Goal: Task Accomplishment & Management: Use online tool/utility

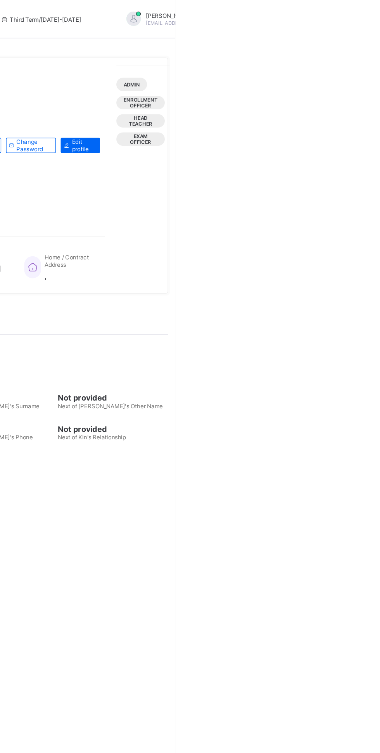
click at [358, 18] on div "[PERSON_NAME] [EMAIL_ADDRESS][DOMAIN_NAME]" at bounding box center [387, 15] width 109 height 13
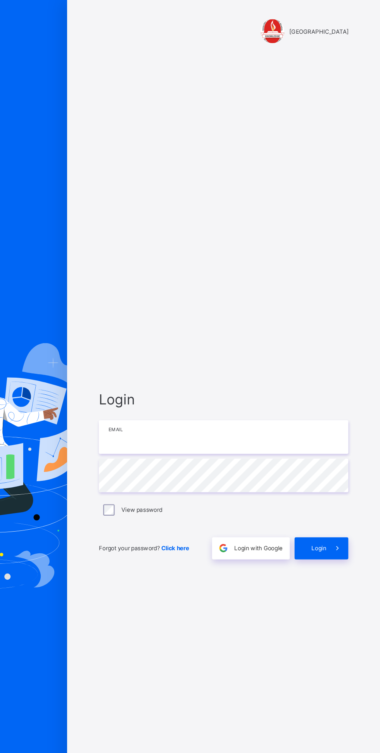
click at [232, 367] on input "email" at bounding box center [253, 353] width 202 height 27
type input "**********"
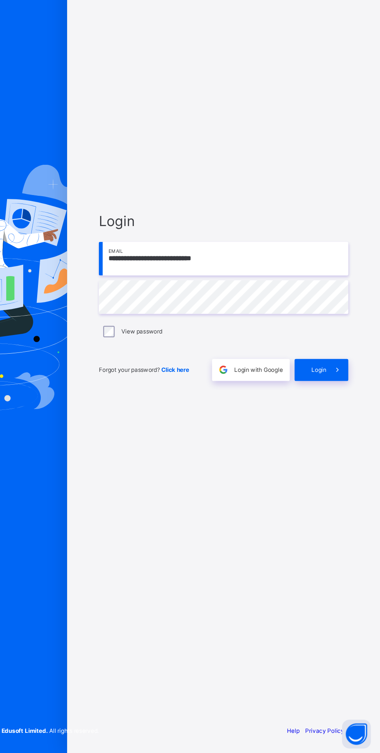
scroll to position [17, 0]
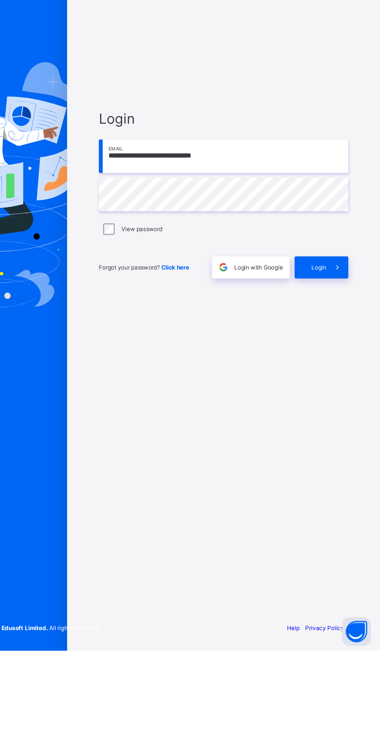
click at [345, 447] on icon at bounding box center [345, 442] width 8 height 7
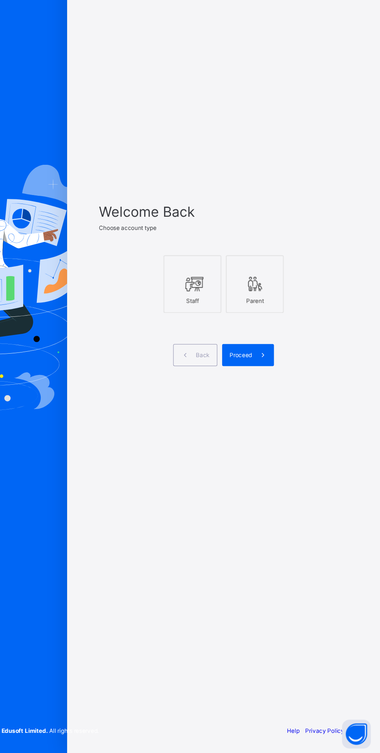
click at [235, 380] on icon at bounding box center [228, 373] width 16 height 14
click at [286, 440] on span at bounding box center [285, 431] width 18 height 18
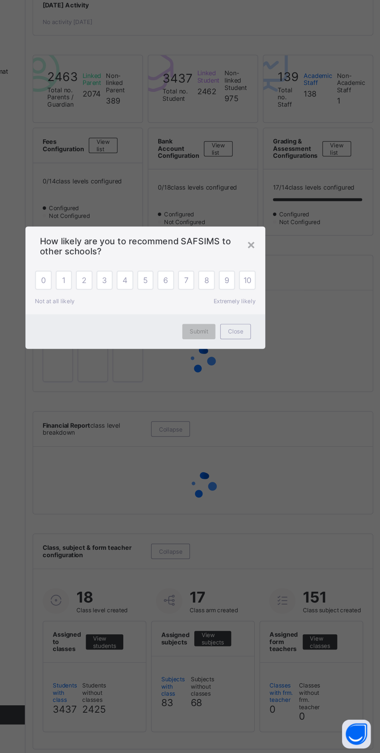
click at [269, 415] on span "Close" at bounding box center [263, 412] width 12 height 6
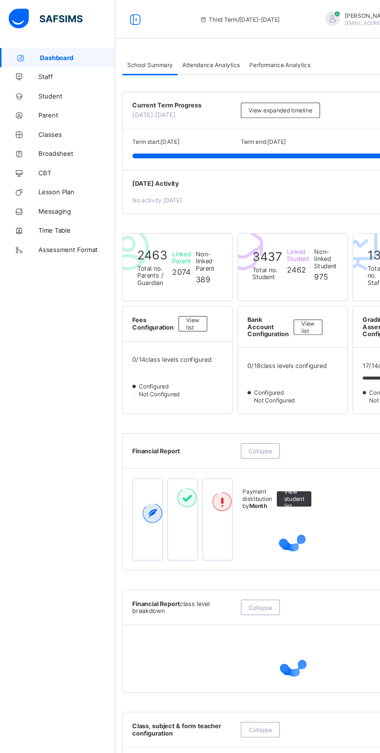
click at [66, 124] on span "Broadsheet" at bounding box center [62, 124] width 62 height 6
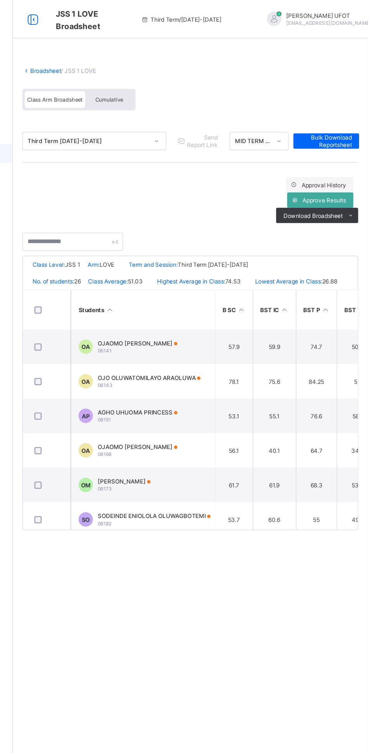
click at [180, 85] on div "Cumulative" at bounding box center [171, 81] width 39 height 14
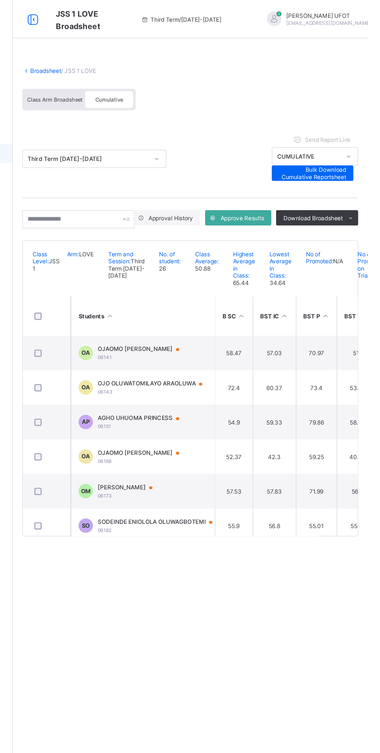
click at [178, 262] on th "Students" at bounding box center [198, 256] width 116 height 32
click at [218, 319] on div "SODEINDE ENIOLOLA OLUWAGBOTEMI 06182" at bounding box center [212, 313] width 100 height 12
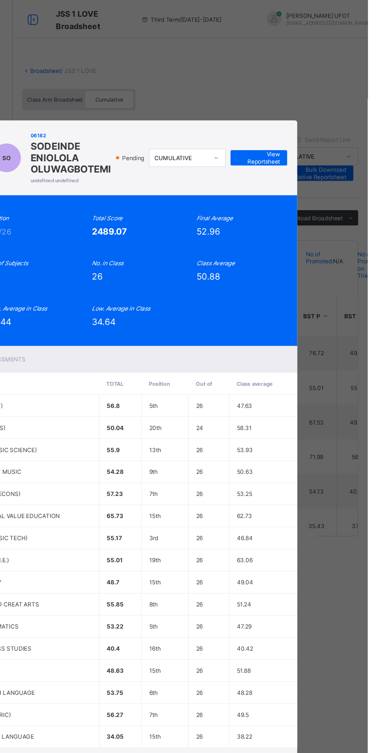
click at [240, 130] on div "SO 06182 SODEINDE ENIOLOLA OLUWAGBOTEMI undefined undefined Pending CUMULATIVE …" at bounding box center [190, 376] width 380 height 753
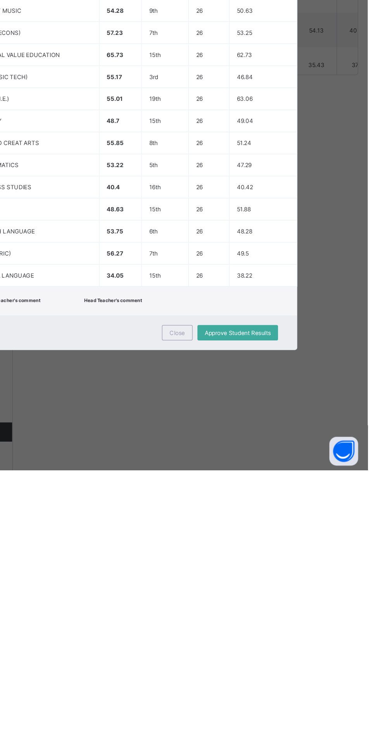
click at [232, 645] on span "Close" at bounding box center [226, 642] width 12 height 6
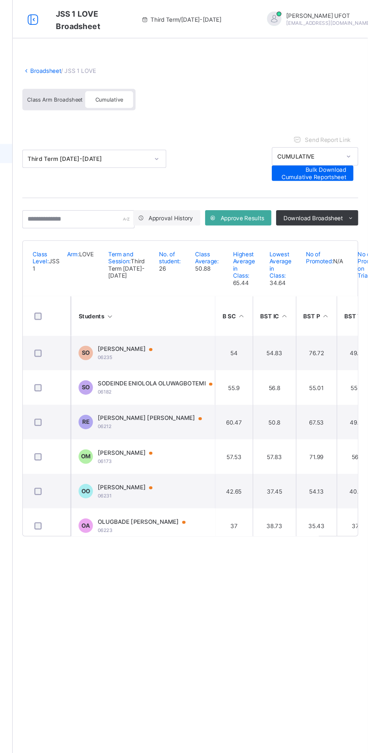
click at [130, 81] on span "Class Arm Broadsheet" at bounding box center [127, 80] width 45 height 5
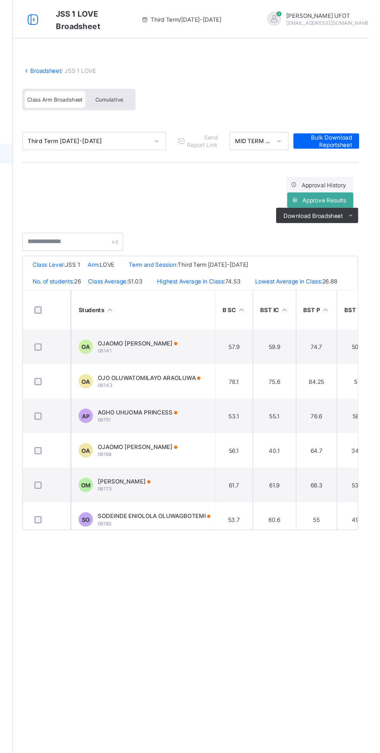
click at [184, 258] on th "Students" at bounding box center [198, 251] width 116 height 32
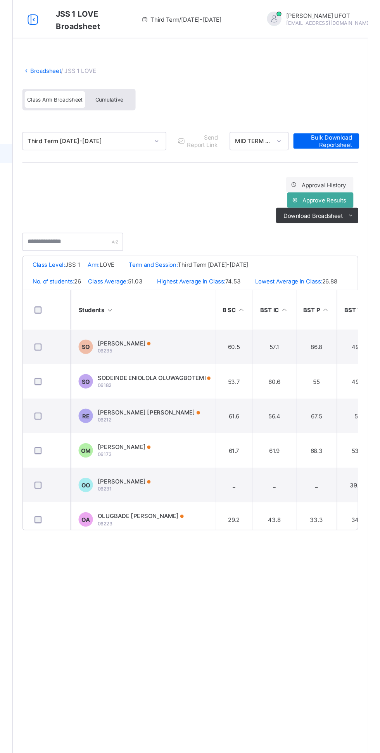
click at [200, 308] on span "SODEINDE ENIOLOLA OLUWAGBOTEMI" at bounding box center [207, 305] width 91 height 6
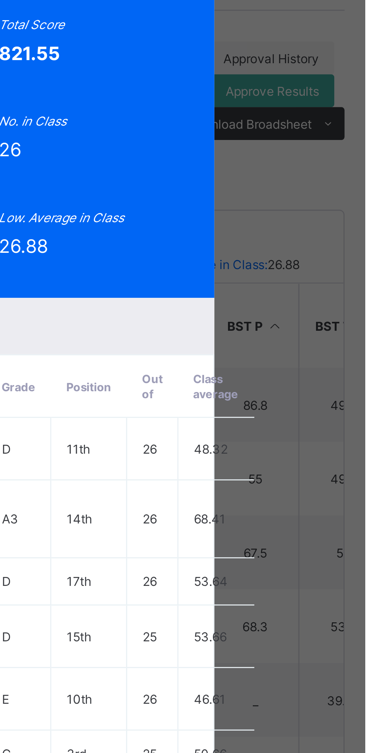
click at [294, 166] on div "SO 06182 SODEINDE ENIOLOLA OLUWAGBOTEMI JSS 1 LOVE Pending MID TERM TEST View R…" at bounding box center [190, 376] width 380 height 753
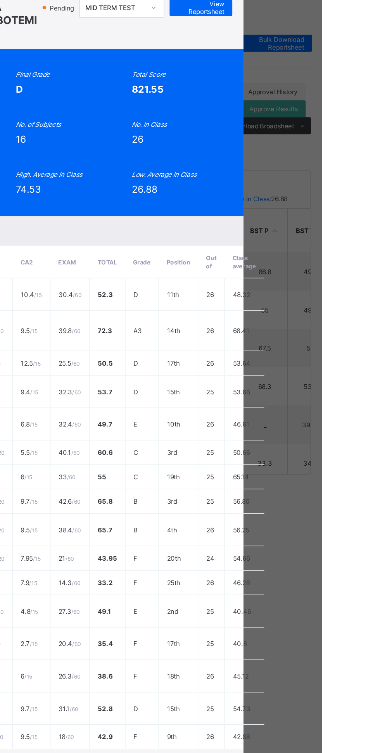
click at [380, 267] on div "SO 06182 SODEINDE ENIOLOLA OLUWAGBOTEMI JSS 1 LOVE Pending MID TERM TEST View R…" at bounding box center [190, 376] width 380 height 753
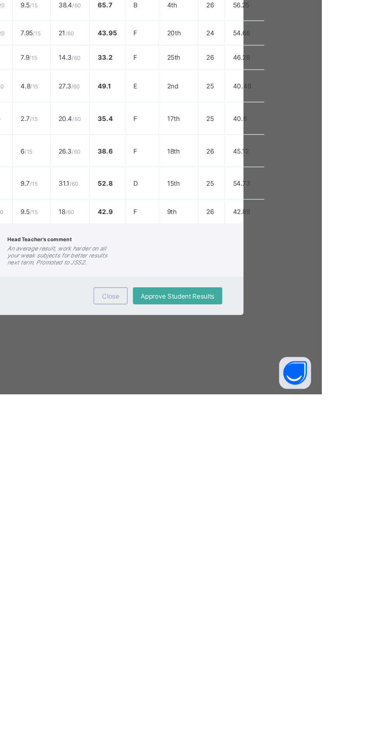
click at [232, 684] on span "Close" at bounding box center [226, 682] width 12 height 6
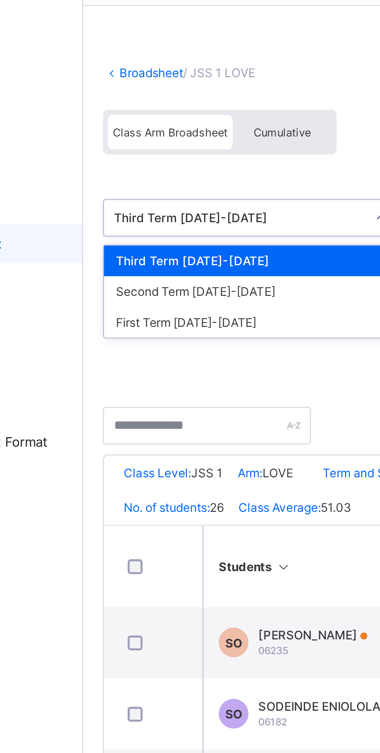
click at [151, 142] on div "Second Term 2024-2025" at bounding box center [159, 143] width 116 height 12
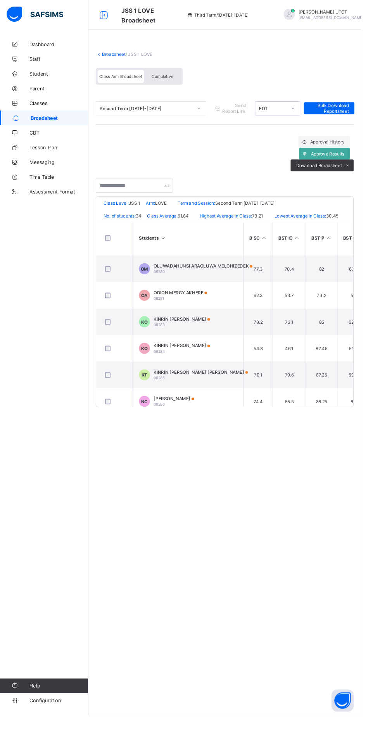
scroll to position [791, 0]
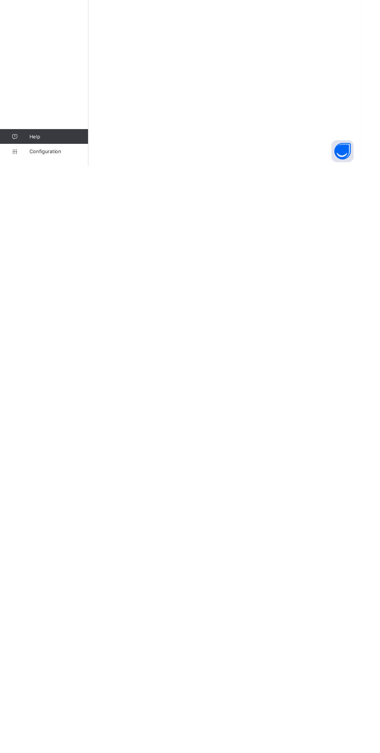
click at [46, 741] on span "Configuration" at bounding box center [62, 738] width 62 height 6
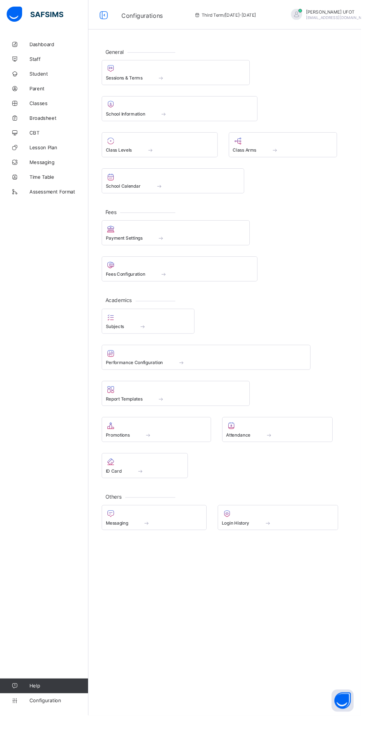
click at [135, 159] on span "Class Levels" at bounding box center [125, 158] width 28 height 6
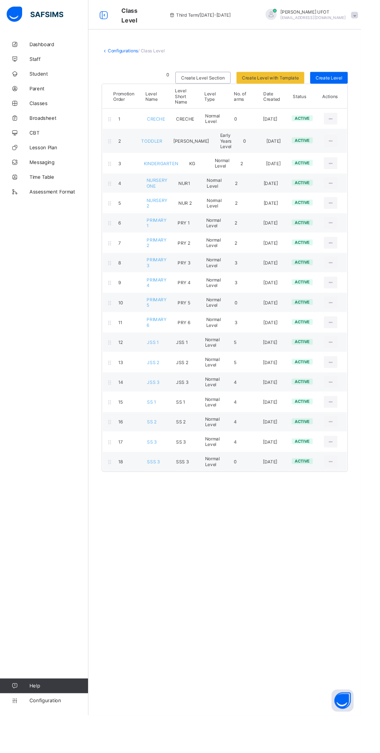
click at [348, 361] on icon at bounding box center [348, 361] width 7 height 6
click at [0, 0] on div "Edit Class Level" at bounding box center [0, 0] width 0 height 0
type input "*****"
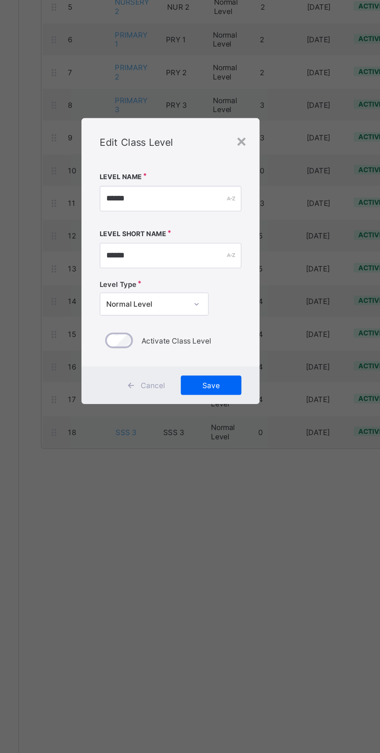
click at [239, 306] on div "×" at bounding box center [235, 299] width 7 height 13
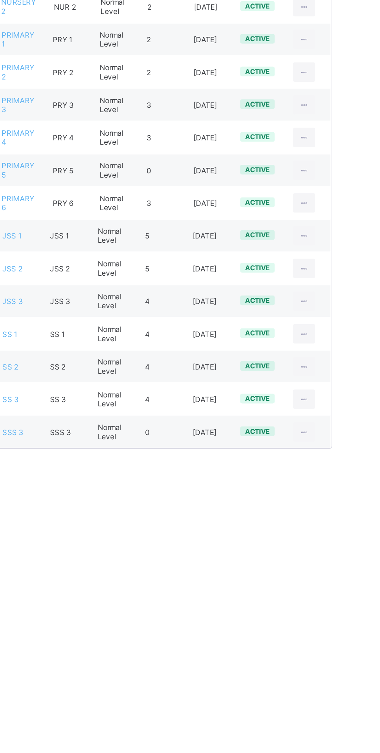
click at [348, 359] on icon at bounding box center [348, 361] width 7 height 6
click at [0, 0] on div "Edit Class Level" at bounding box center [0, 0] width 0 height 0
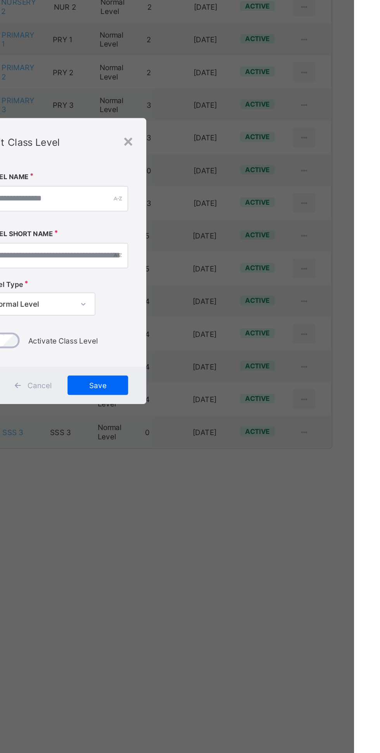
type input "*****"
click at [239, 306] on div "×" at bounding box center [235, 299] width 7 height 13
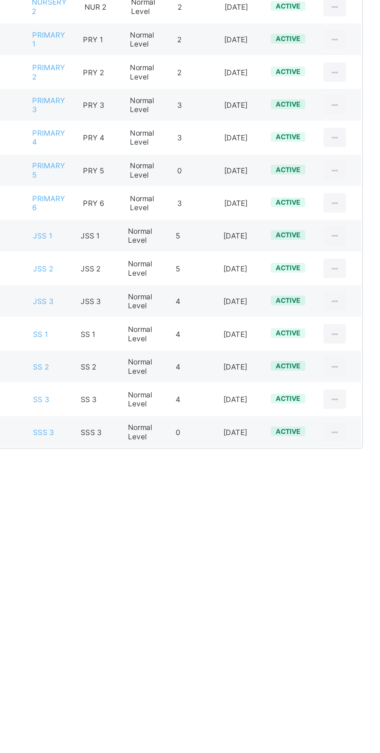
click at [350, 359] on icon at bounding box center [348, 361] width 7 height 6
click at [0, 0] on div "View Class Level" at bounding box center [0, 0] width 0 height 0
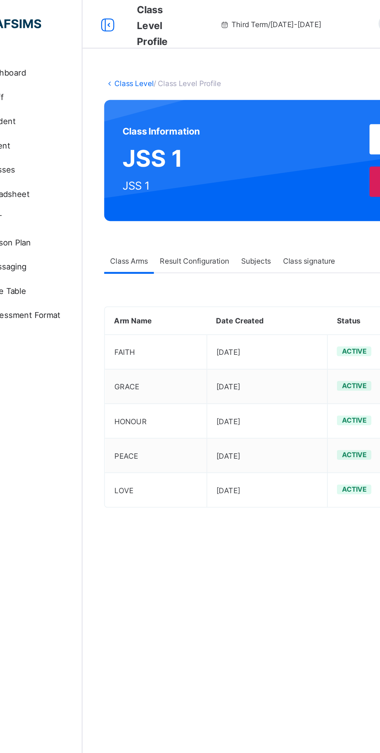
click at [173, 166] on span "Result Configuration" at bounding box center [165, 167] width 44 height 6
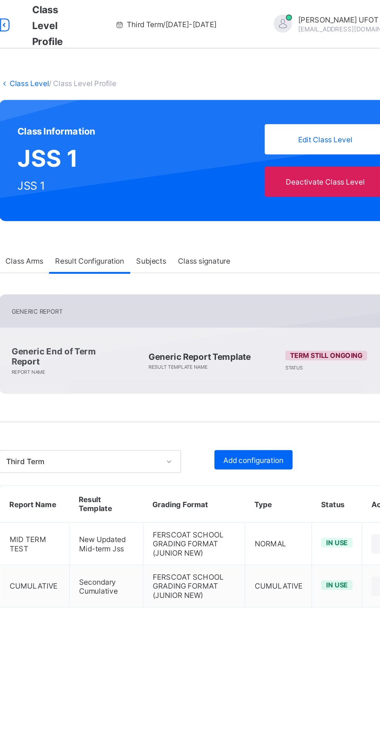
click at [281, 292] on span "Add configuration" at bounding box center [270, 295] width 38 height 6
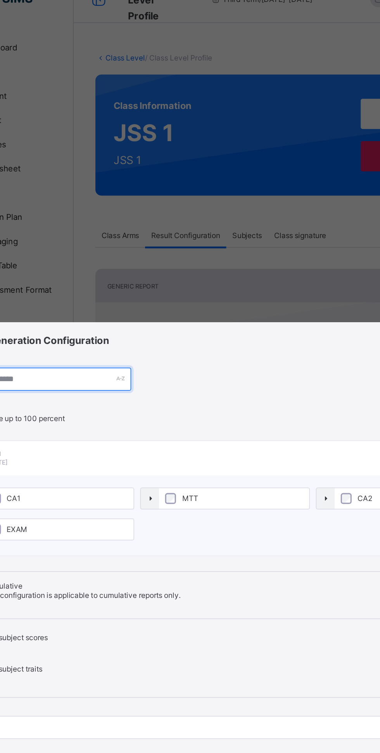
click at [130, 266] on input "text" at bounding box center [73, 259] width 112 height 15
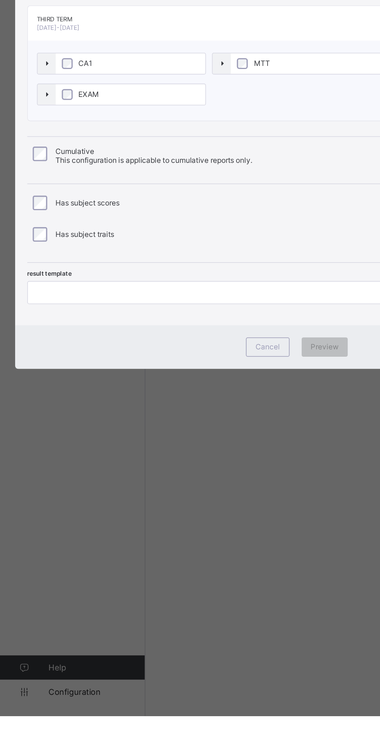
type input "***"
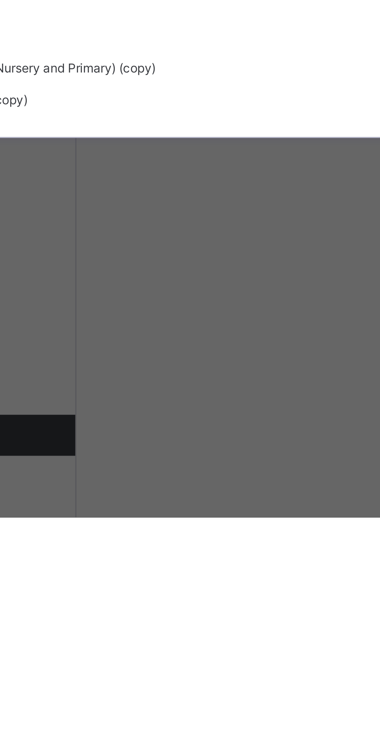
click at [154, 517] on div "Default-template" at bounding box center [190, 511] width 345 height 12
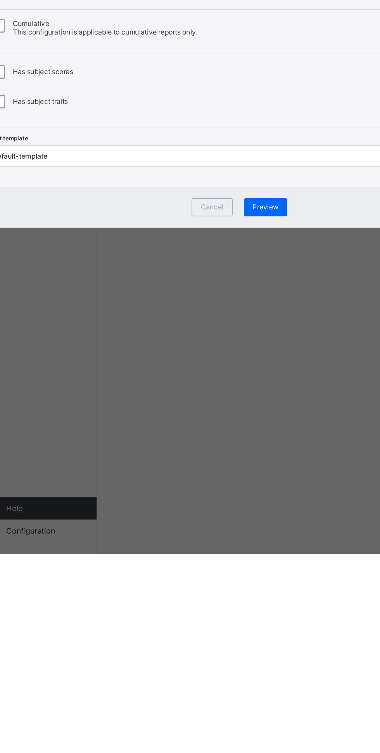
click at [223, 523] on div "Preview" at bounding box center [207, 517] width 29 height 12
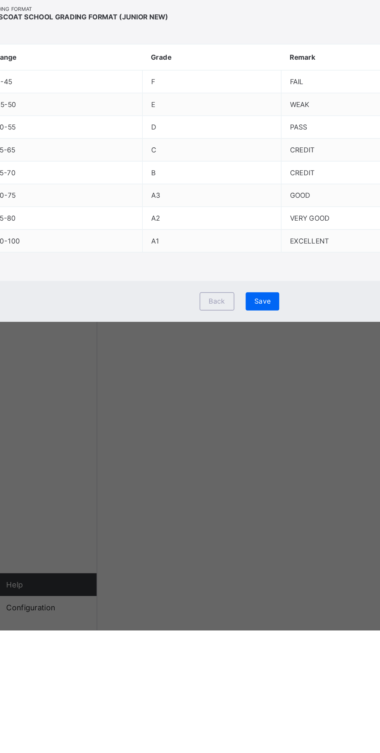
click at [217, 535] on div "Save" at bounding box center [205, 529] width 23 height 12
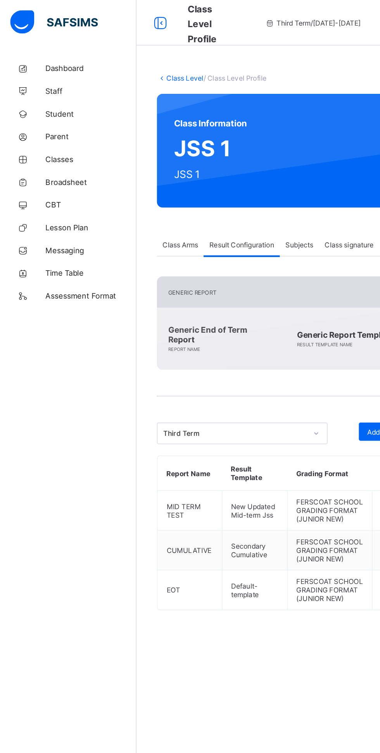
click at [62, 125] on span "Broadsheet" at bounding box center [62, 124] width 62 height 6
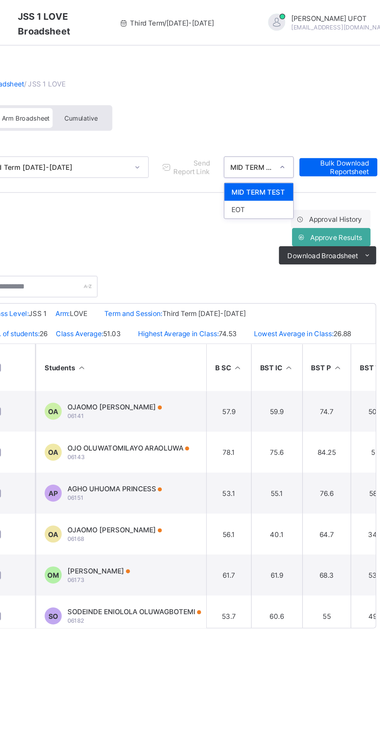
click at [332, 85] on div "Class Arm Broadsheet Cumulative" at bounding box center [236, 82] width 271 height 29
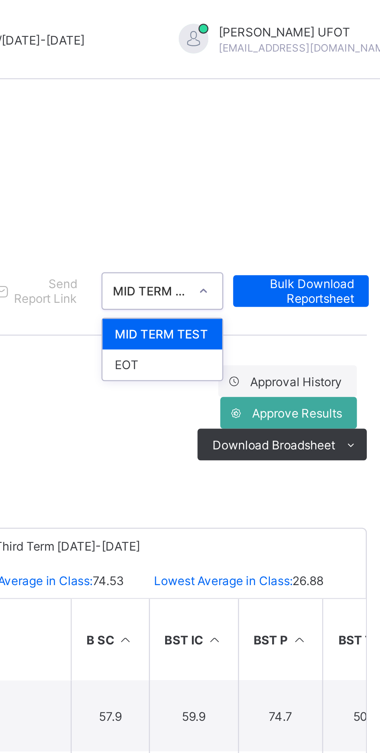
click at [298, 145] on div "EOT" at bounding box center [292, 143] width 47 height 12
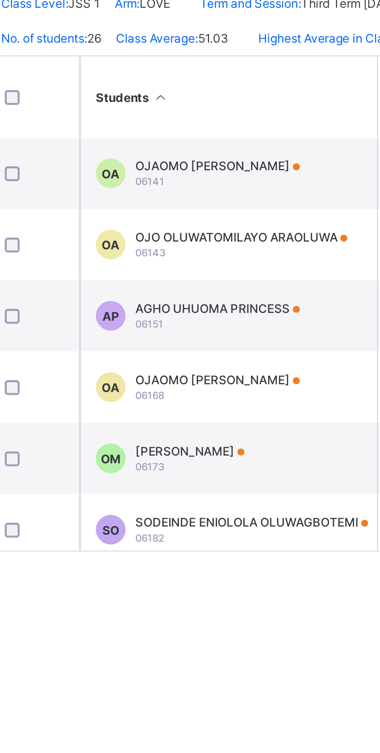
click at [175, 256] on th "Students" at bounding box center [198, 251] width 116 height 32
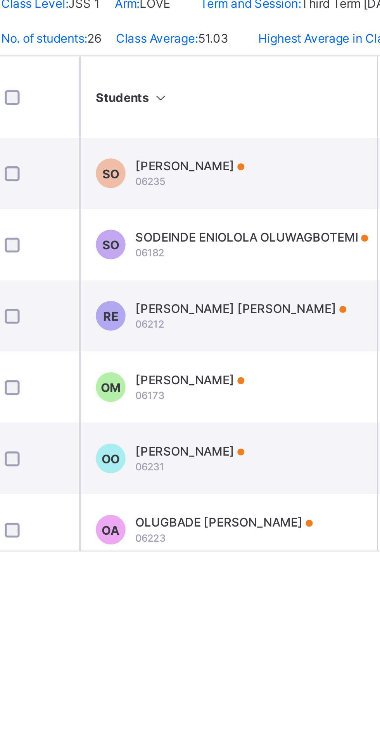
click at [177, 254] on th "Students" at bounding box center [198, 251] width 116 height 32
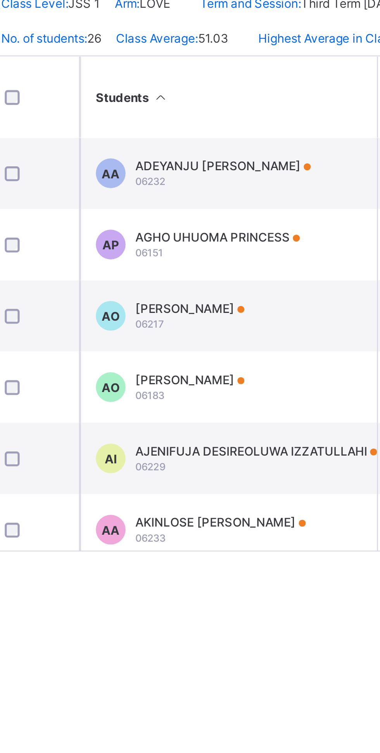
click at [177, 254] on th "Students" at bounding box center [198, 251] width 116 height 32
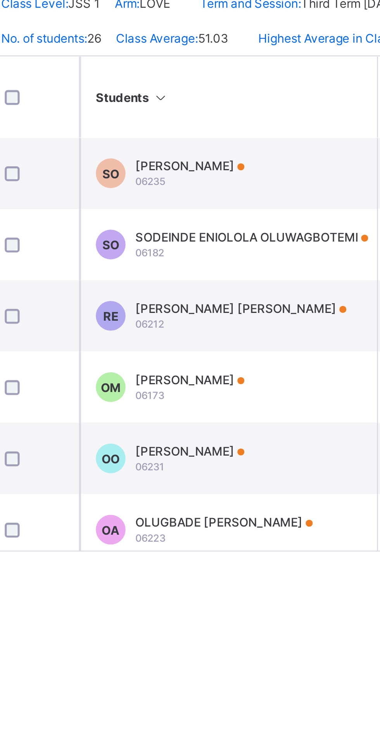
click at [206, 314] on div "SODEINDE ENIOLOLA OLUWAGBOTEMI 06182" at bounding box center [207, 308] width 91 height 12
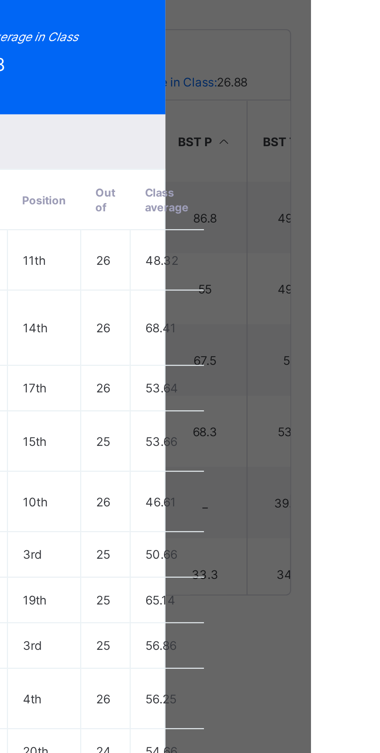
click at [309, 94] on span "View Reportsheet" at bounding box center [292, 88] width 34 height 12
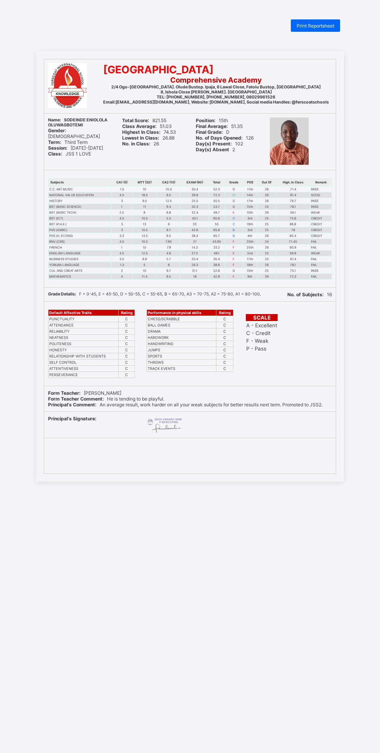
click at [296, 19] on div "Print Reportsheet" at bounding box center [315, 25] width 49 height 12
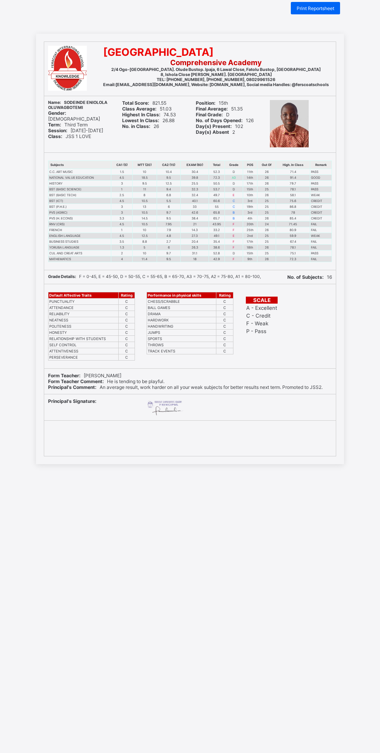
scroll to position [19, 0]
